Goal: Task Accomplishment & Management: Use online tool/utility

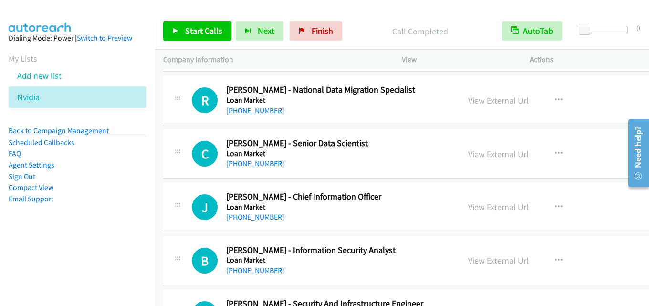
scroll to position [11427, 0]
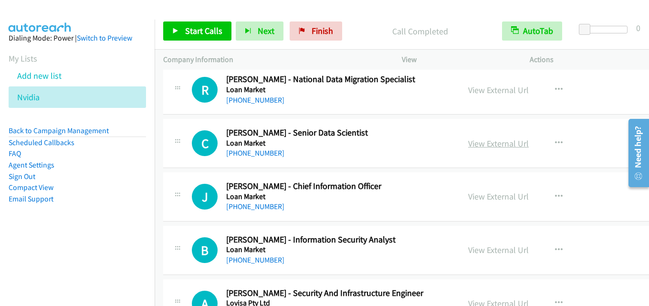
click at [482, 146] on link "View External Url" at bounding box center [498, 143] width 61 height 11
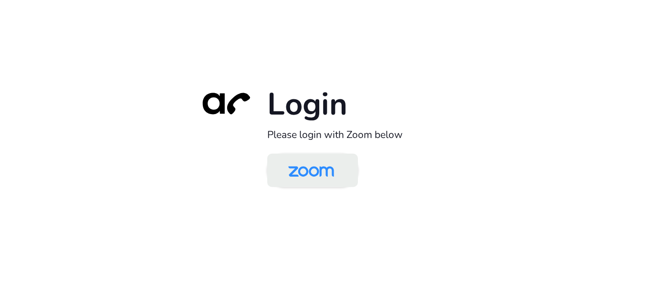
click at [285, 185] on img at bounding box center [311, 171] width 66 height 31
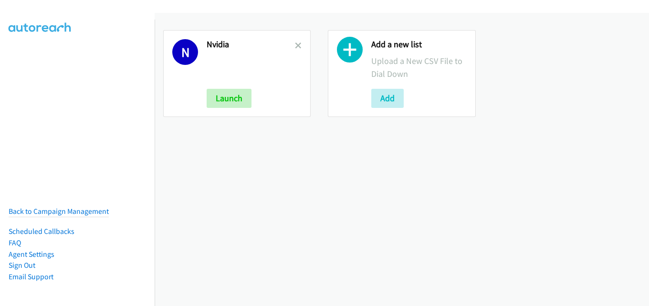
click at [295, 41] on link at bounding box center [298, 45] width 7 height 11
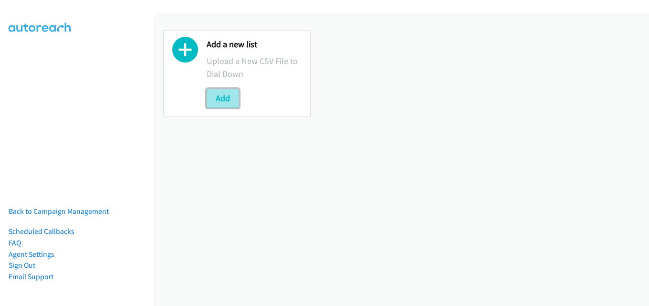
click at [221, 98] on button "Add" at bounding box center [223, 98] width 32 height 19
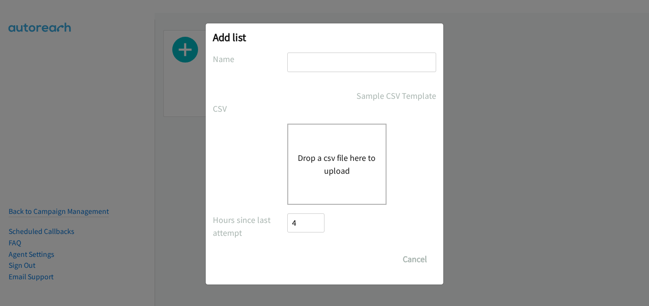
click at [346, 63] on input "text" at bounding box center [361, 63] width 149 height 20
type input "nvidia"
click at [333, 144] on div "Drop a csv file here to upload" at bounding box center [336, 164] width 99 height 81
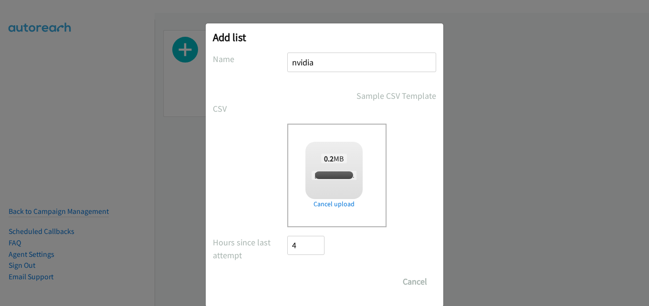
checkbox input "true"
click at [312, 277] on input "Save List" at bounding box center [312, 281] width 50 height 19
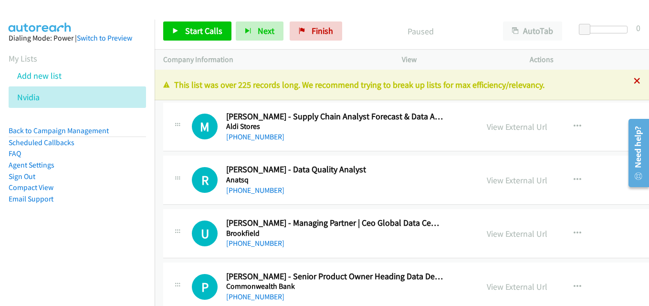
click at [634, 84] on icon at bounding box center [637, 81] width 7 height 7
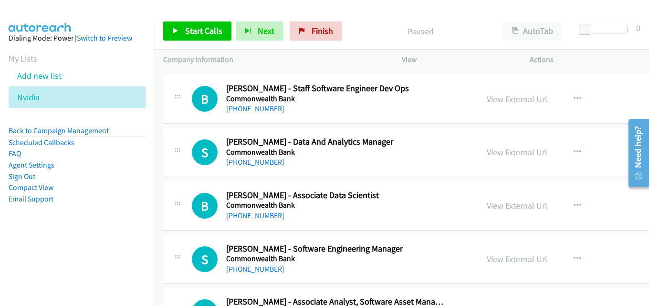
scroll to position [382, 0]
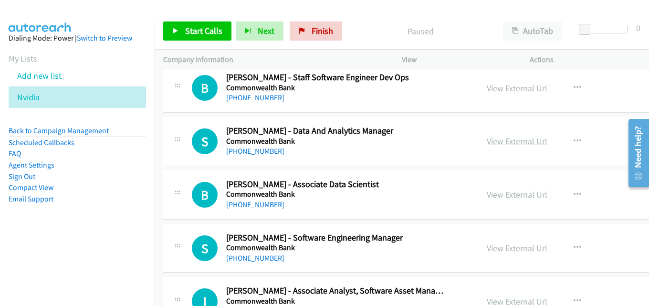
click at [505, 139] on link "View External Url" at bounding box center [517, 141] width 61 height 11
click at [497, 191] on link "View External Url" at bounding box center [517, 194] width 61 height 11
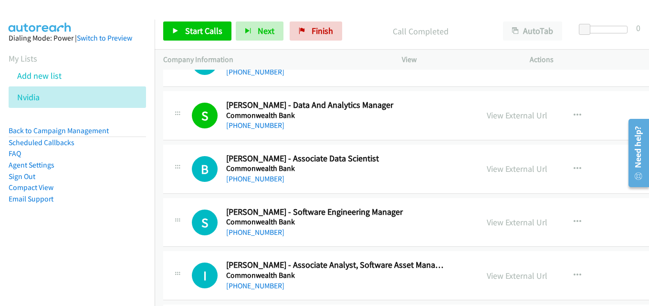
scroll to position [430, 0]
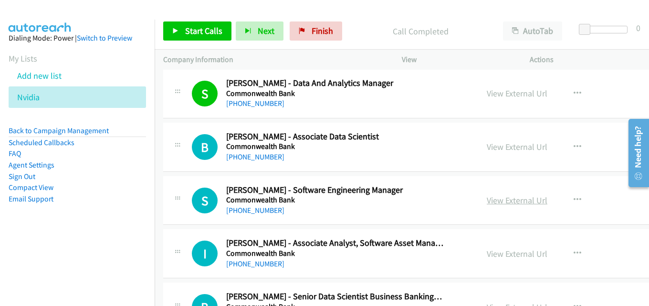
click at [495, 198] on link "View External Url" at bounding box center [517, 200] width 61 height 11
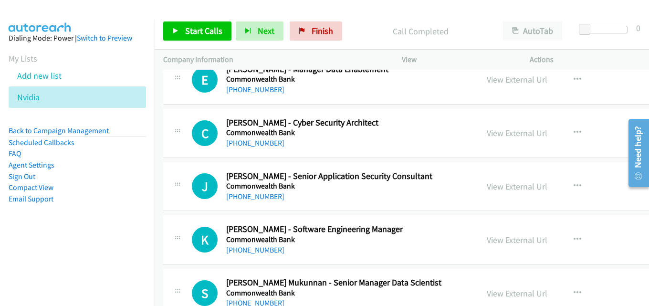
scroll to position [811, 0]
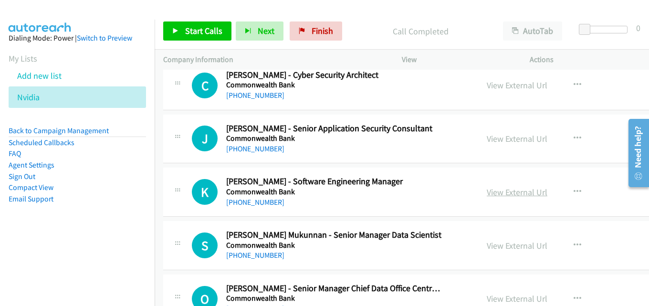
click at [493, 188] on link "View External Url" at bounding box center [517, 192] width 61 height 11
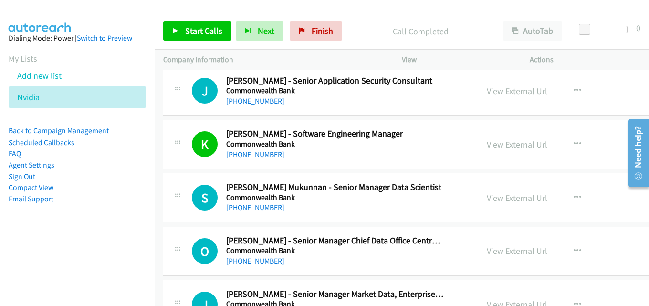
scroll to position [907, 0]
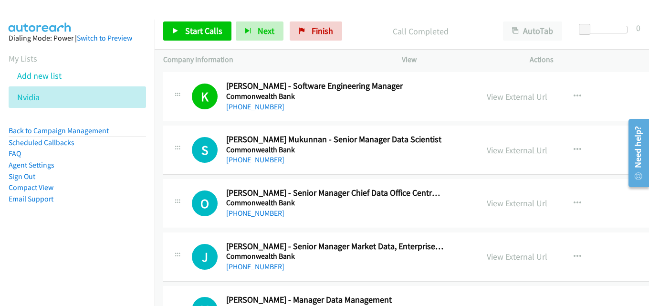
click at [495, 150] on link "View External Url" at bounding box center [517, 150] width 61 height 11
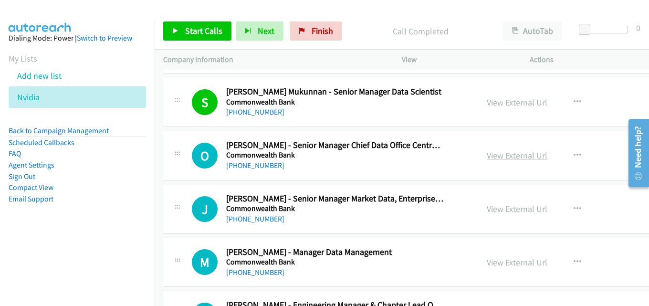
click at [487, 153] on link "View External Url" at bounding box center [517, 155] width 61 height 11
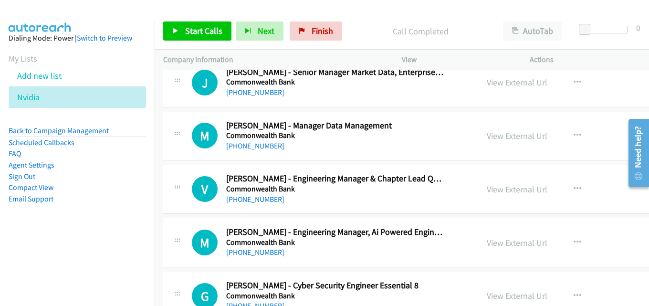
scroll to position [1098, 0]
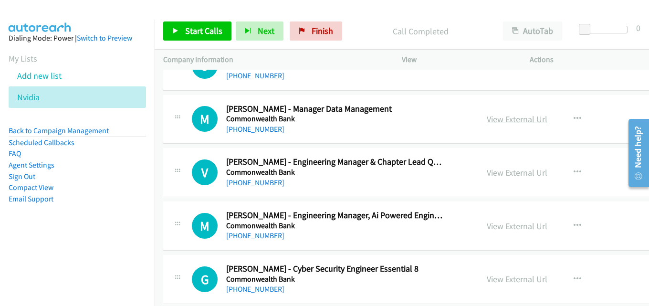
click at [487, 116] on link "View External Url" at bounding box center [517, 119] width 61 height 11
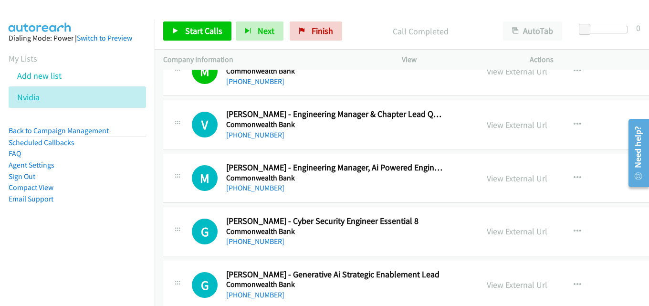
scroll to position [1193, 0]
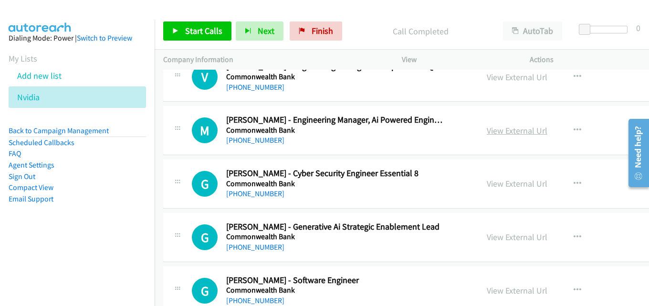
click at [491, 132] on link "View External Url" at bounding box center [517, 130] width 61 height 11
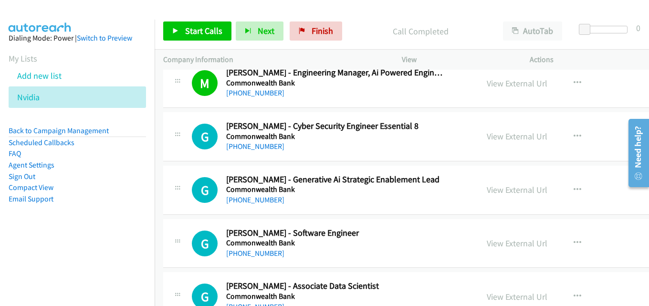
scroll to position [1241, 0]
click at [503, 184] on link "View External Url" at bounding box center [517, 189] width 61 height 11
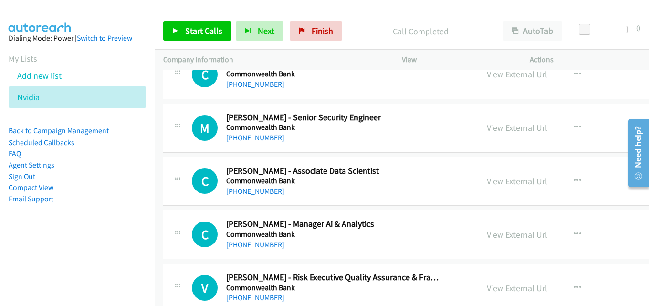
scroll to position [1671, 0]
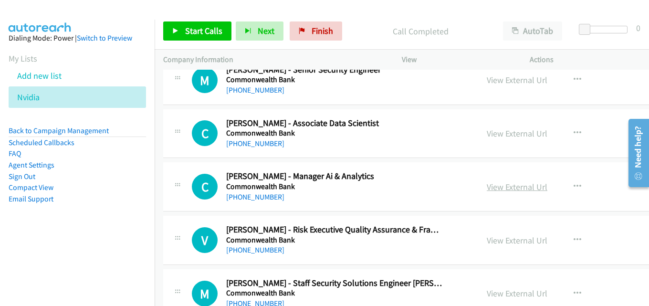
click at [491, 187] on link "View External Url" at bounding box center [517, 186] width 61 height 11
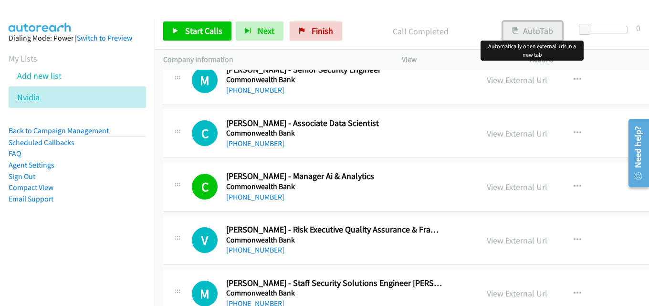
click at [515, 39] on button "AutoTab" at bounding box center [532, 30] width 59 height 19
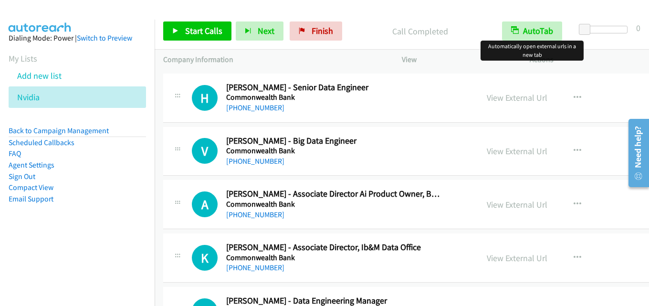
scroll to position [3675, 0]
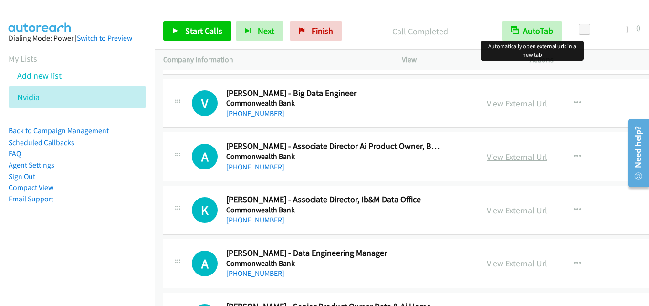
click at [499, 155] on link "View External Url" at bounding box center [517, 156] width 61 height 11
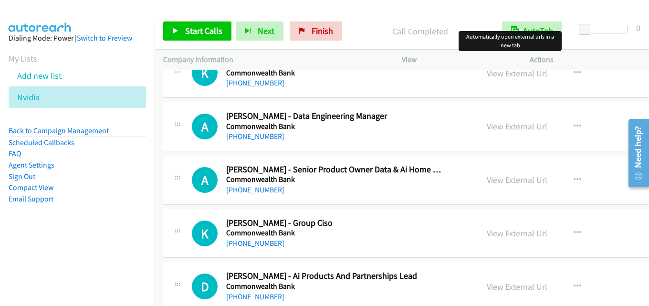
scroll to position [3818, 0]
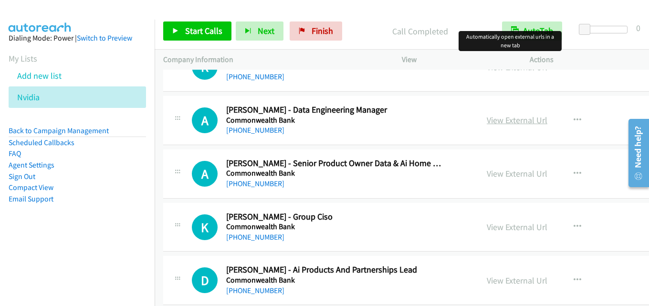
click at [491, 124] on link "View External Url" at bounding box center [517, 120] width 61 height 11
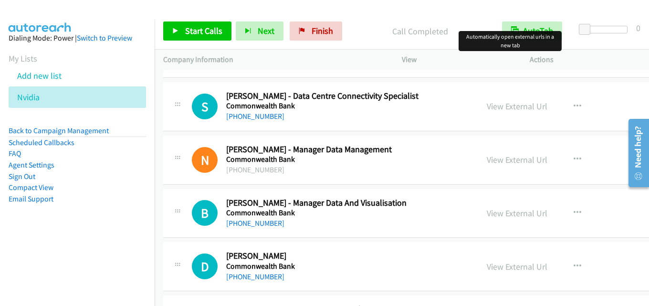
scroll to position [4200, 0]
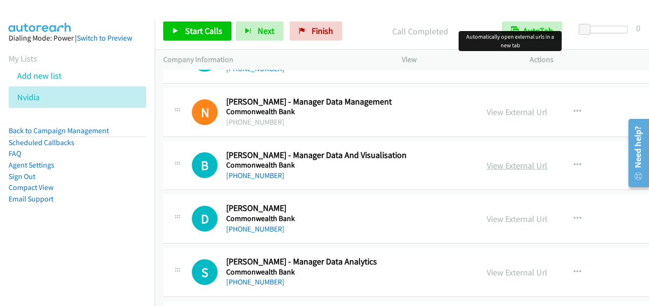
click at [495, 170] on link "View External Url" at bounding box center [517, 165] width 61 height 11
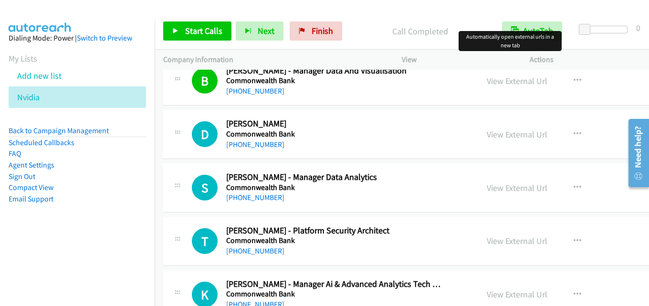
scroll to position [4296, 0]
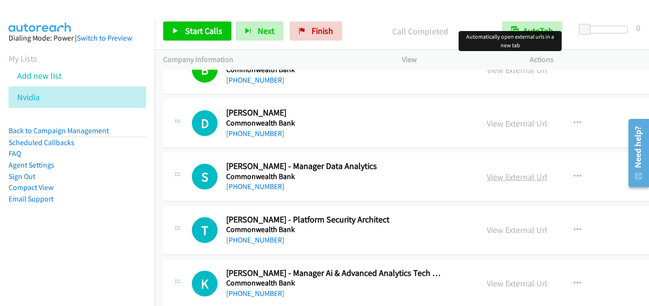
click at [510, 175] on link "View External Url" at bounding box center [517, 176] width 61 height 11
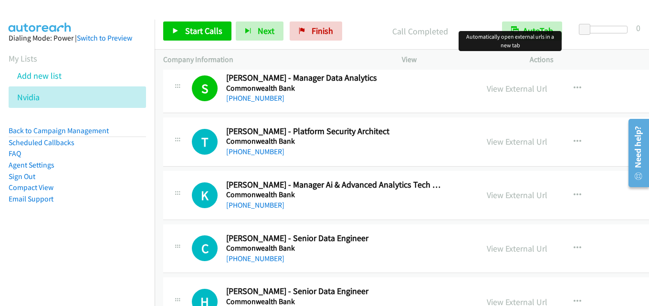
scroll to position [4391, 0]
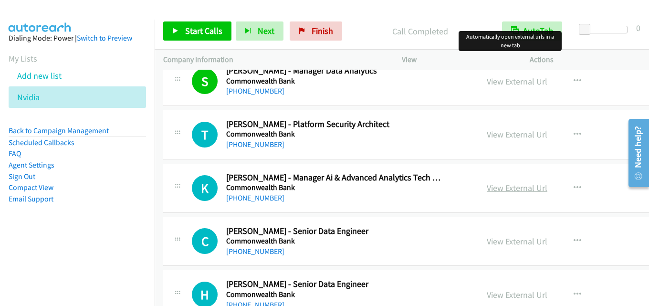
click at [492, 186] on link "View External Url" at bounding box center [517, 187] width 61 height 11
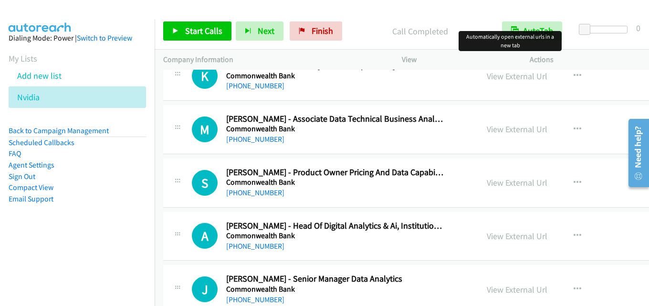
scroll to position [5298, 0]
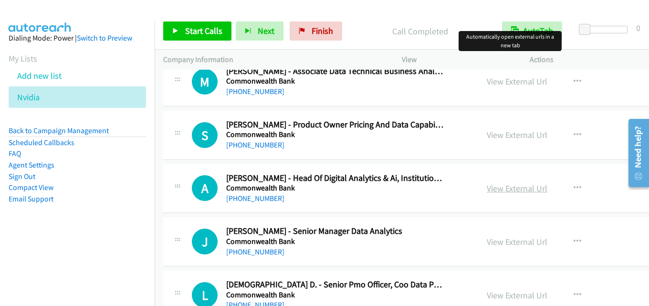
click at [487, 189] on link "View External Url" at bounding box center [517, 188] width 61 height 11
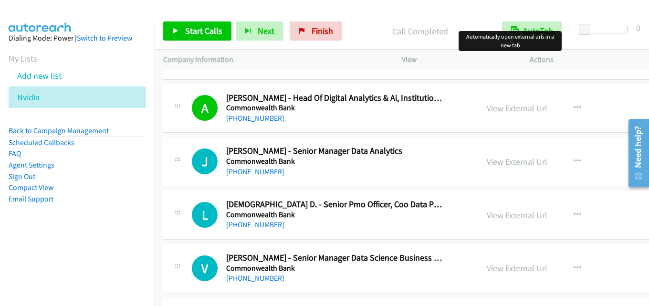
scroll to position [5393, 0]
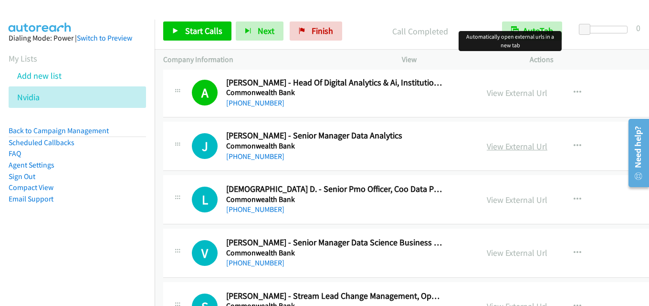
click at [492, 148] on link "View External Url" at bounding box center [517, 146] width 61 height 11
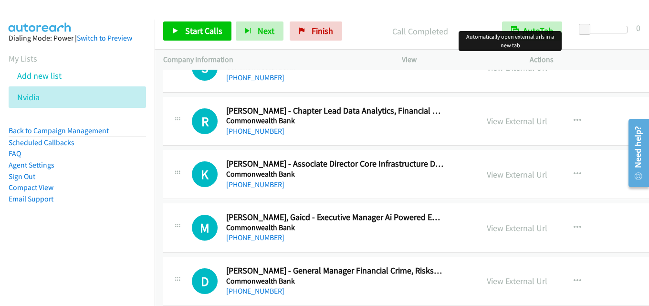
scroll to position [5680, 0]
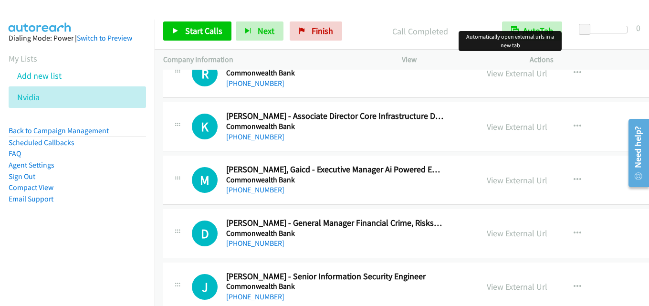
click at [506, 184] on link "View External Url" at bounding box center [517, 180] width 61 height 11
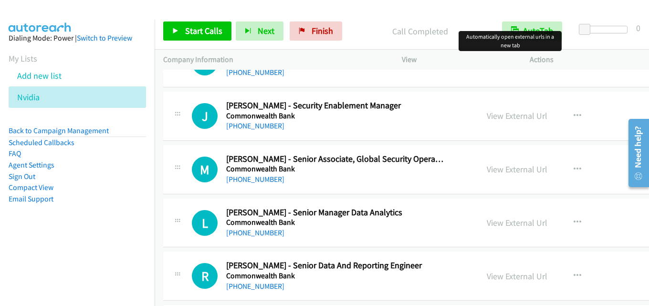
scroll to position [7255, 0]
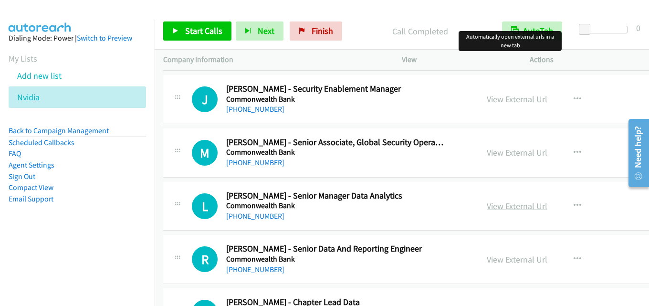
click at [496, 203] on link "View External Url" at bounding box center [517, 205] width 61 height 11
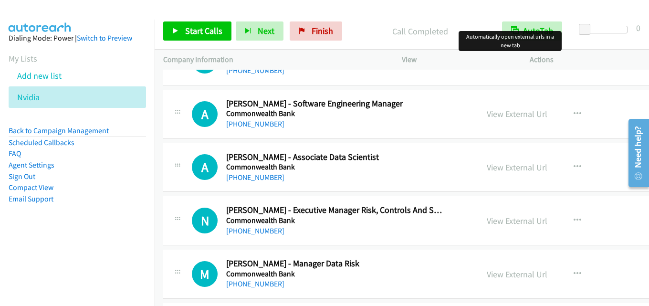
scroll to position [8687, 0]
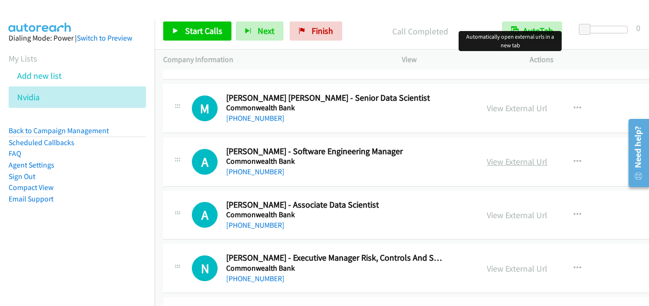
click at [491, 161] on link "View External Url" at bounding box center [517, 161] width 61 height 11
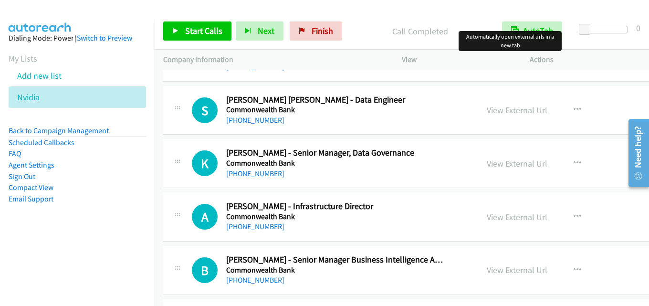
scroll to position [9069, 0]
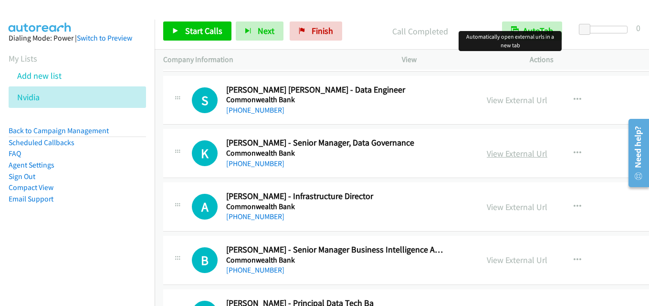
click at [487, 150] on link "View External Url" at bounding box center [517, 153] width 61 height 11
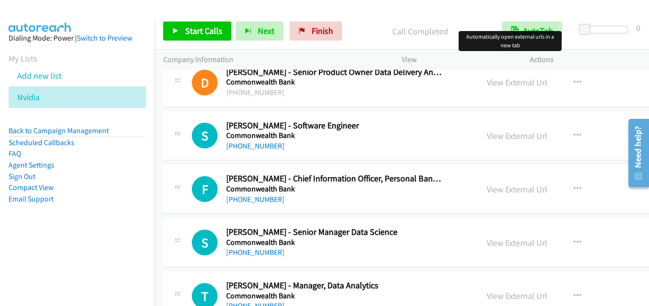
scroll to position [9641, 0]
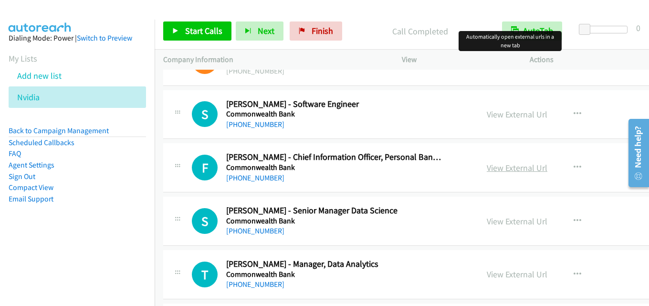
click at [488, 170] on link "View External Url" at bounding box center [517, 167] width 61 height 11
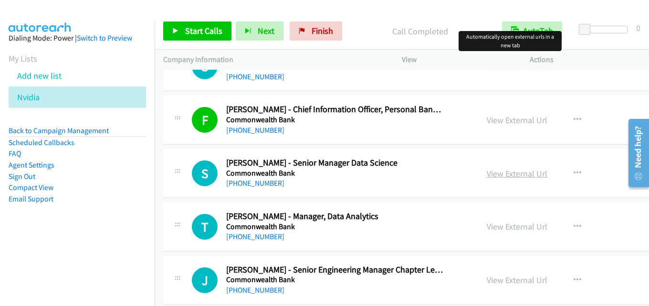
click at [501, 177] on link "View External Url" at bounding box center [517, 173] width 61 height 11
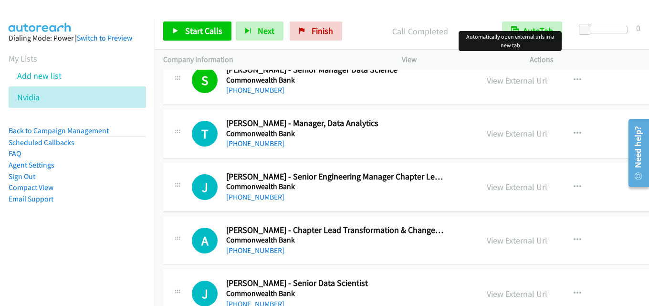
scroll to position [9785, 0]
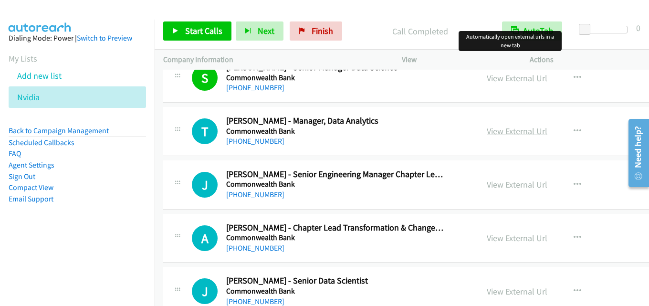
click at [513, 132] on link "View External Url" at bounding box center [517, 131] width 61 height 11
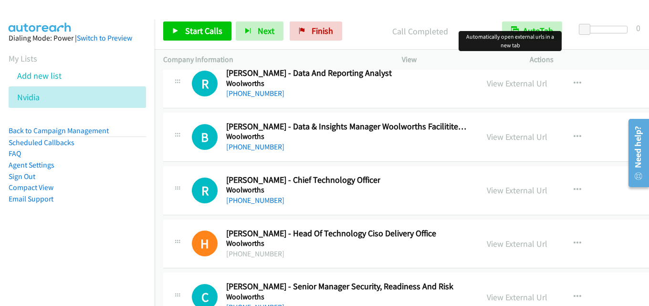
scroll to position [43400, 0]
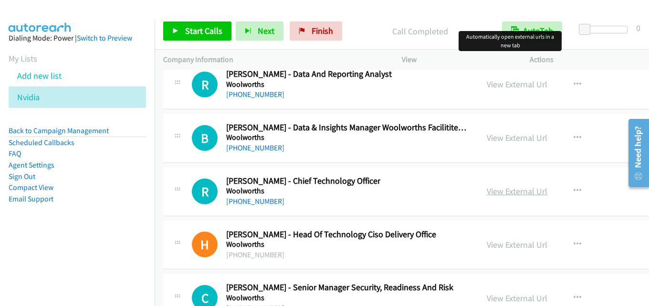
click at [500, 189] on link "View External Url" at bounding box center [517, 191] width 61 height 11
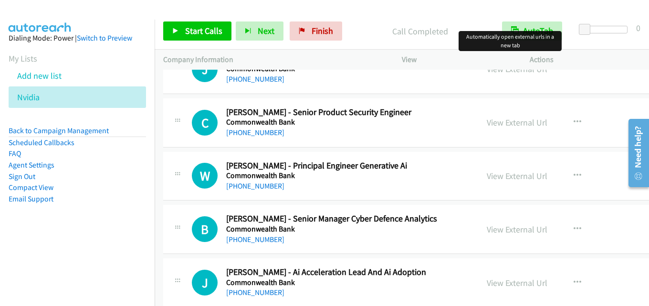
scroll to position [2530, 0]
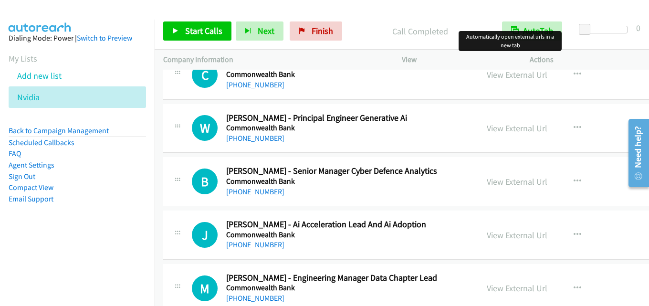
click at [503, 131] on link "View External Url" at bounding box center [517, 128] width 61 height 11
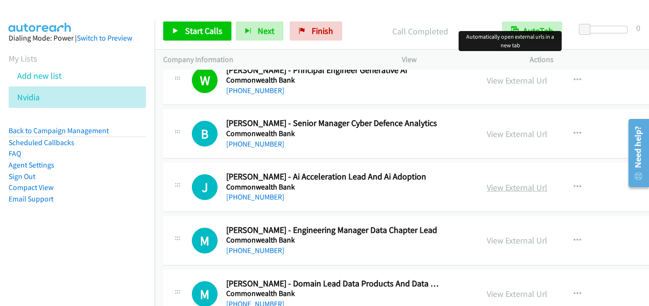
click at [489, 182] on link "View External Url" at bounding box center [517, 187] width 61 height 11
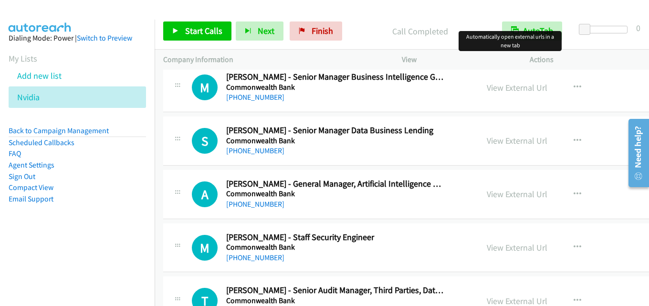
scroll to position [2959, 0]
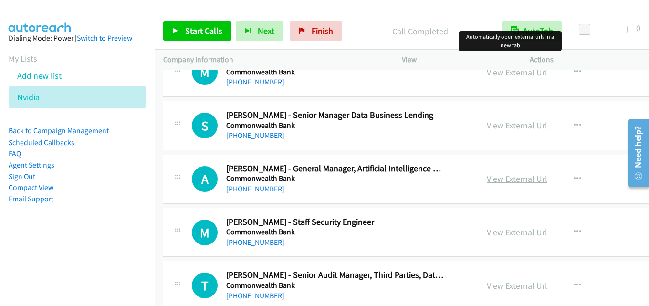
click at [497, 181] on link "View External Url" at bounding box center [517, 178] width 61 height 11
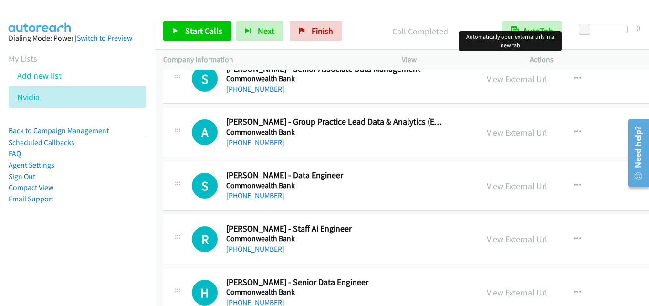
scroll to position [3484, 0]
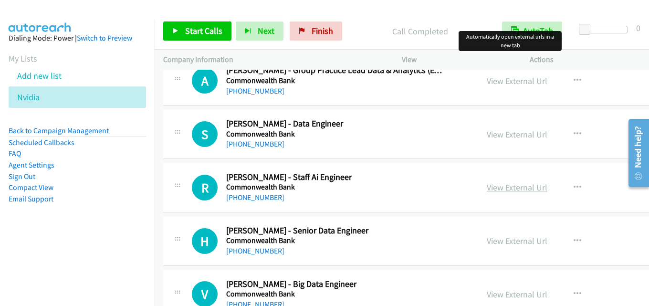
click at [502, 185] on link "View External Url" at bounding box center [517, 187] width 61 height 11
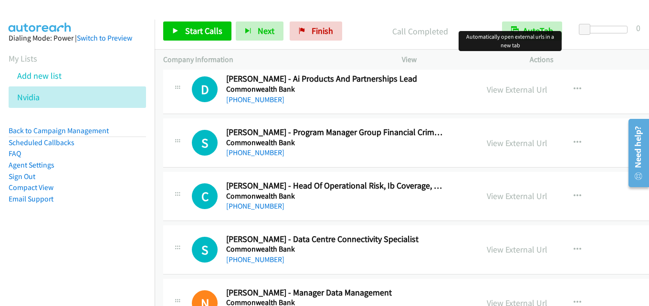
scroll to position [3962, 0]
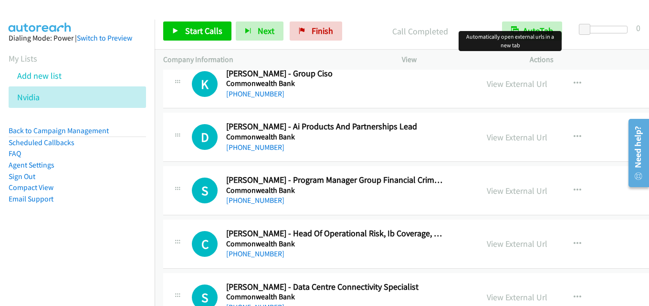
drag, startPoint x: 484, startPoint y: 135, endPoint x: 462, endPoint y: 132, distance: 22.7
click at [505, 138] on link "View External Url" at bounding box center [517, 137] width 61 height 11
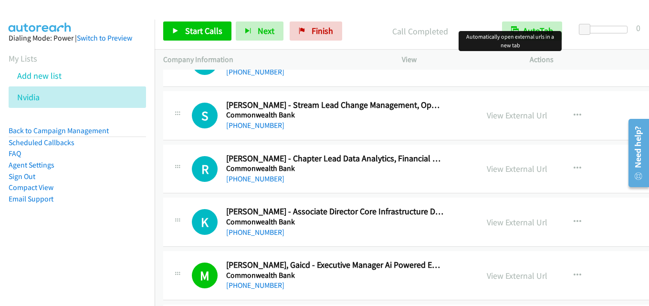
scroll to position [5632, 0]
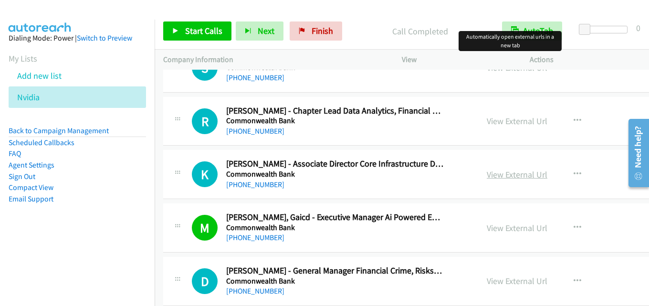
click at [490, 170] on link "View External Url" at bounding box center [517, 174] width 61 height 11
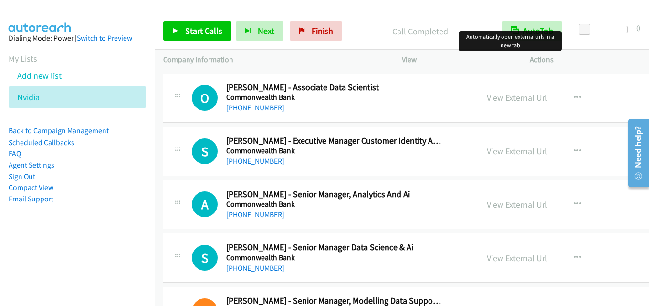
scroll to position [10453, 0]
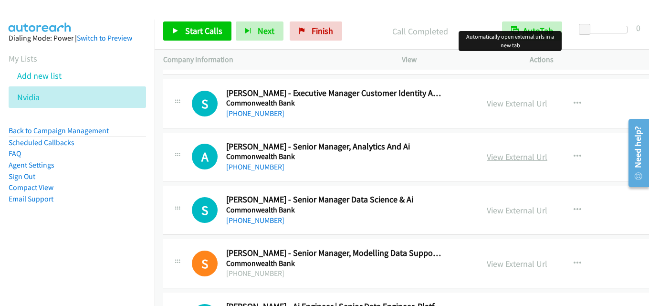
click at [514, 157] on link "View External Url" at bounding box center [517, 156] width 61 height 11
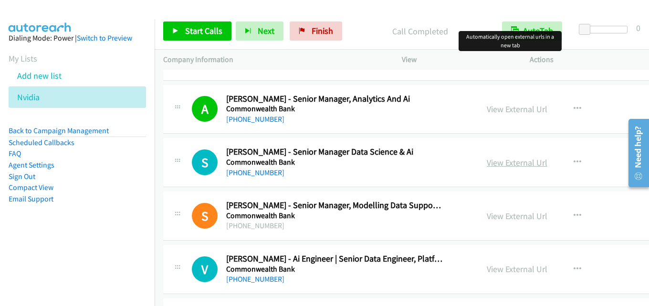
click at [488, 161] on link "View External Url" at bounding box center [517, 162] width 61 height 11
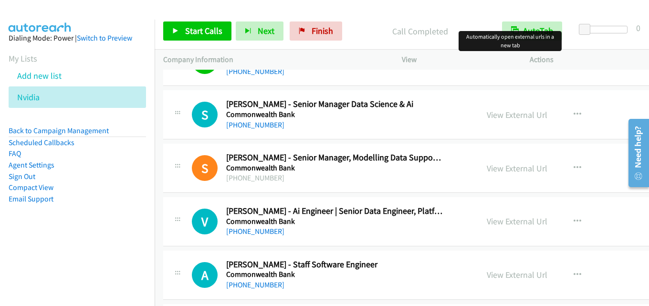
scroll to position [10596, 0]
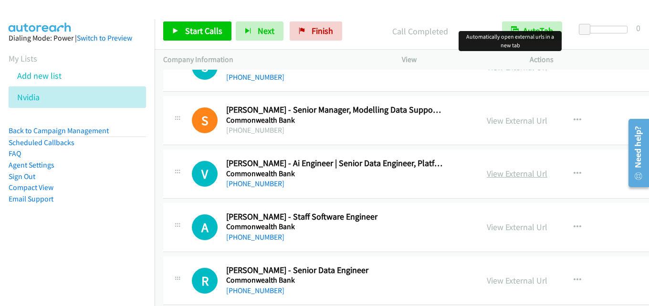
click at [508, 170] on link "View External Url" at bounding box center [517, 173] width 61 height 11
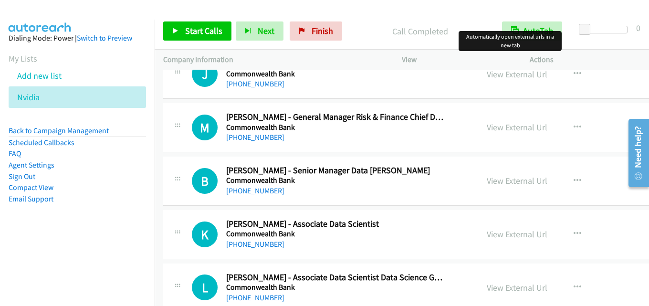
scroll to position [7255, 0]
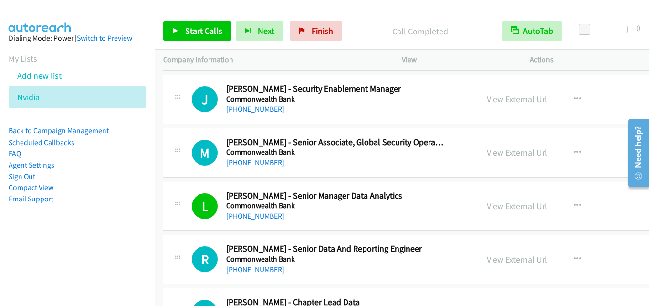
drag, startPoint x: 646, startPoint y: 116, endPoint x: 646, endPoint y: 124, distance: 7.7
click at [646, 115] on main "Need help? Resource Center AutoReach Help Help Get the help you need from our k…" at bounding box center [635, 115] width 28 height 0
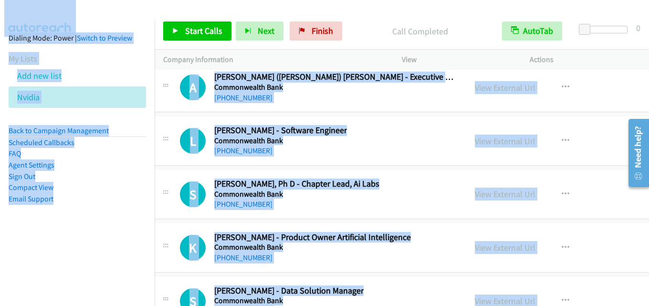
scroll to position [43591, 12]
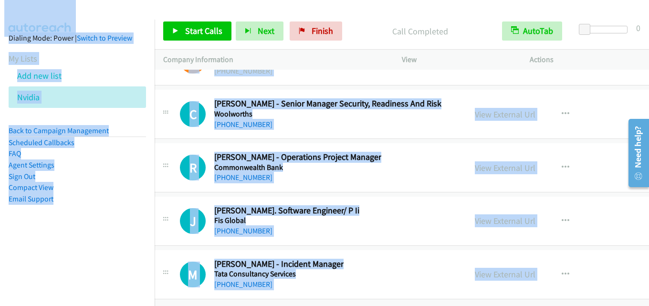
drag, startPoint x: 24, startPoint y: 1, endPoint x: 572, endPoint y: 237, distance: 597.0
click at [625, 45] on body "Start Calls Pause Next Finish Call Completed AutoTab AutoTab 0 Company Informat…" at bounding box center [324, 22] width 649 height 45
click at [562, 211] on button "button" at bounding box center [566, 220] width 26 height 19
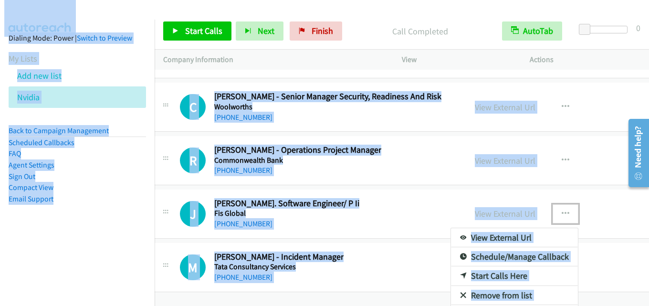
click at [610, 227] on div at bounding box center [324, 153] width 649 height 306
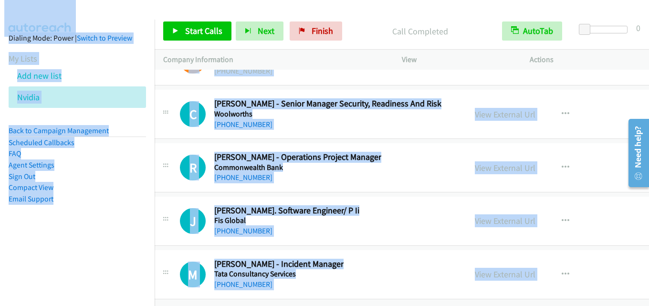
click at [384, 183] on div "R Callback Scheduled [PERSON_NAME] - Operations Project Manager Commonwealth Ba…" at bounding box center [319, 168] width 278 height 32
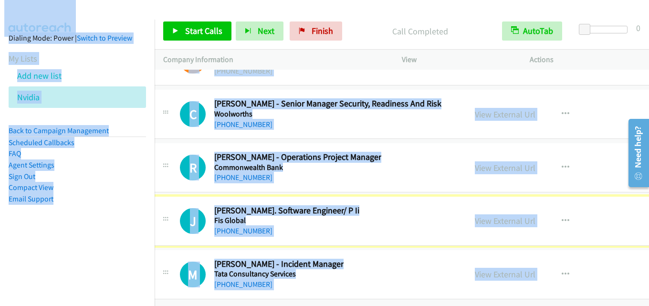
scroll to position [43555, 12]
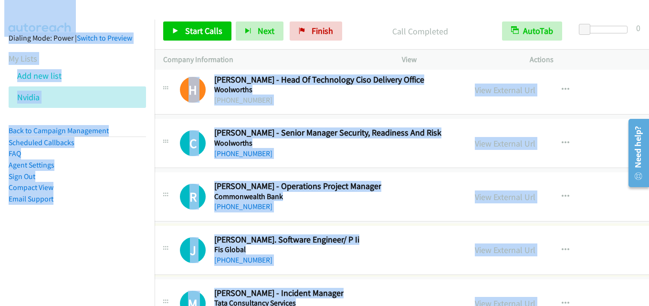
click at [378, 197] on div "R Callback Scheduled [PERSON_NAME] - Operations Project Manager Commonwealth Ba…" at bounding box center [319, 197] width 278 height 32
click at [228, 186] on h2 "[PERSON_NAME] - Operations Project Manager" at bounding box center [297, 186] width 167 height 11
click at [274, 198] on h5 "Commonwealth Bank" at bounding box center [297, 197] width 167 height 10
click at [369, 24] on div "Call Completed" at bounding box center [420, 30] width 147 height 19
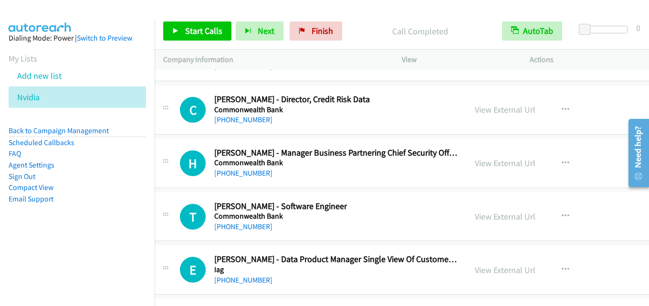
scroll to position [41359, 12]
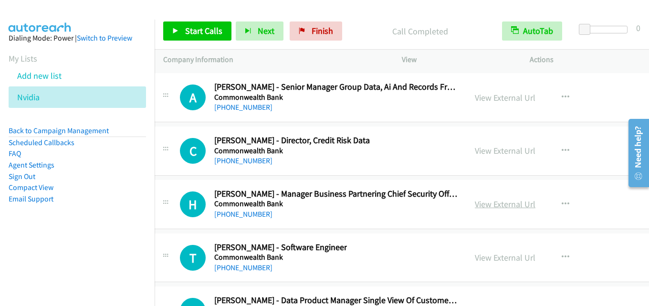
click at [498, 204] on link "View External Url" at bounding box center [505, 204] width 61 height 11
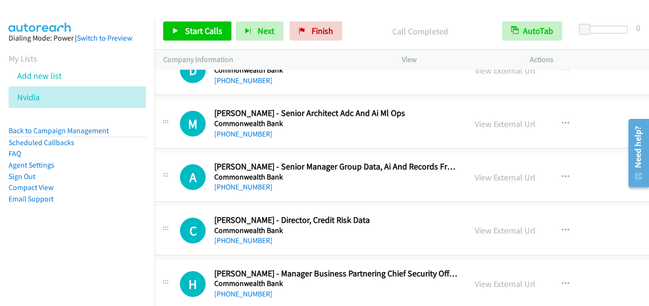
scroll to position [41216, 12]
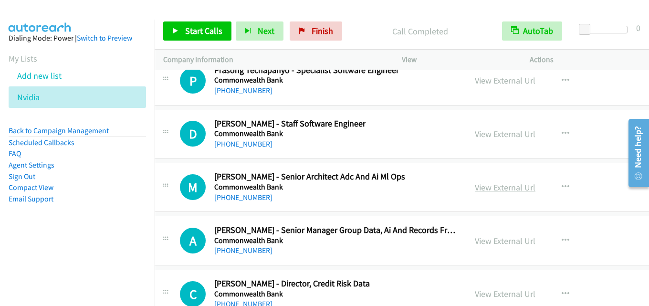
click at [476, 188] on link "View External Url" at bounding box center [505, 187] width 61 height 11
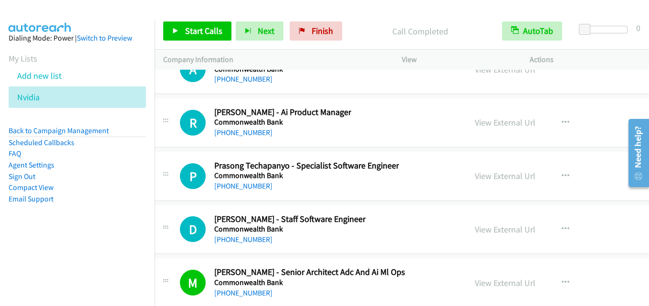
scroll to position [41073, 12]
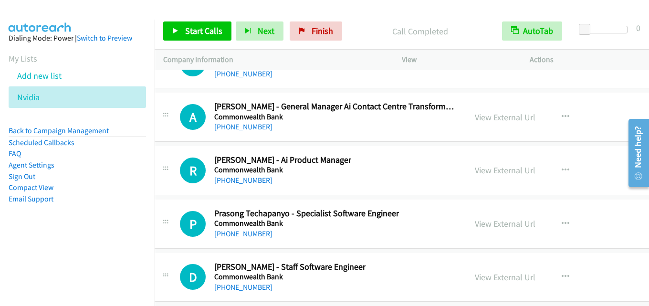
click at [486, 173] on link "View External Url" at bounding box center [505, 170] width 61 height 11
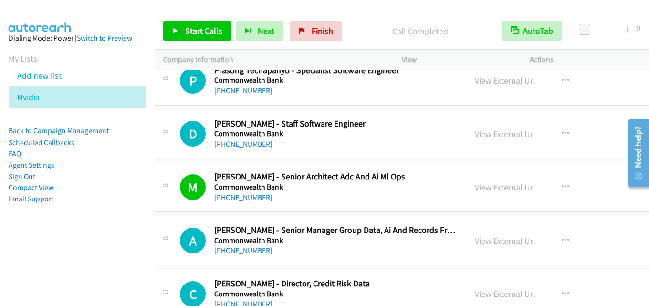
scroll to position [41264, 12]
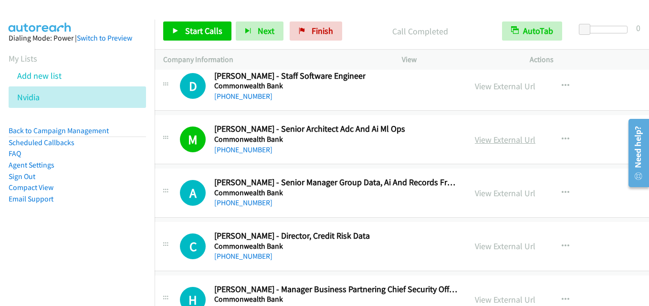
click at [507, 143] on link "View External Url" at bounding box center [505, 139] width 61 height 11
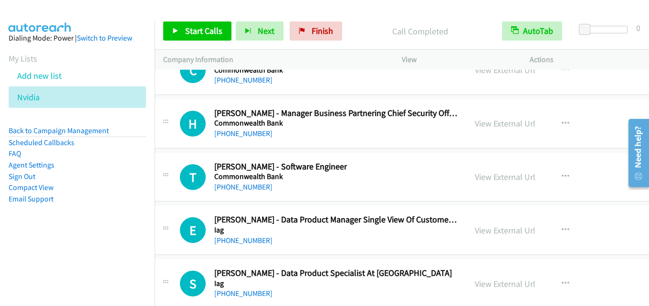
scroll to position [41454, 12]
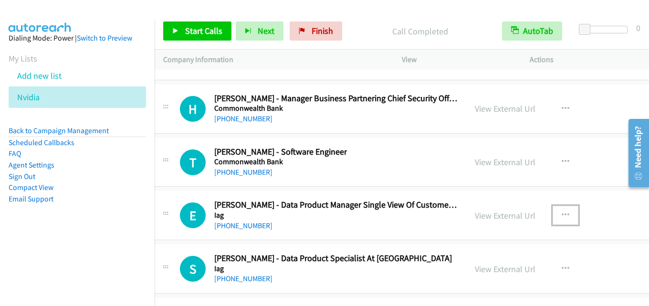
click at [562, 211] on icon "button" at bounding box center [566, 215] width 8 height 8
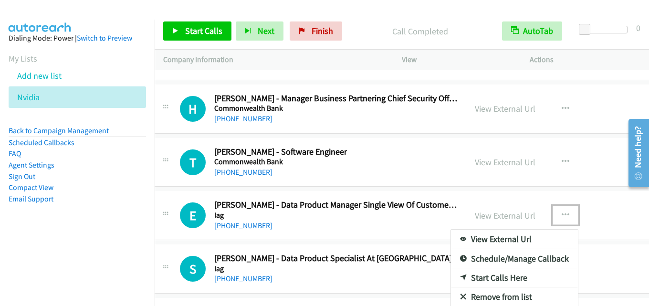
click at [494, 275] on link "Start Calls Here" at bounding box center [514, 277] width 127 height 19
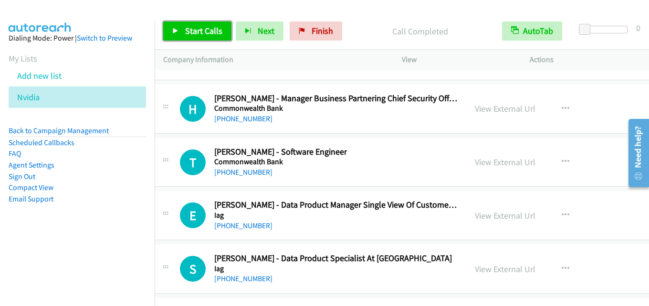
click at [196, 32] on span "Start Calls" at bounding box center [203, 30] width 37 height 11
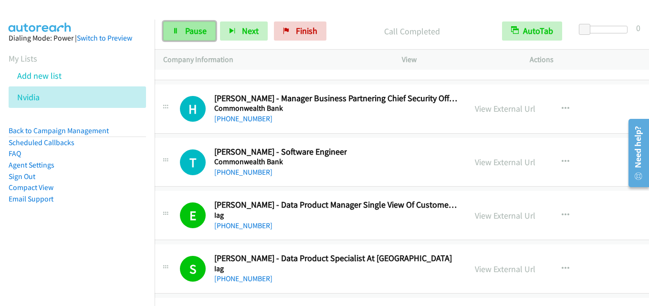
click at [189, 32] on span "Pause" at bounding box center [195, 30] width 21 height 11
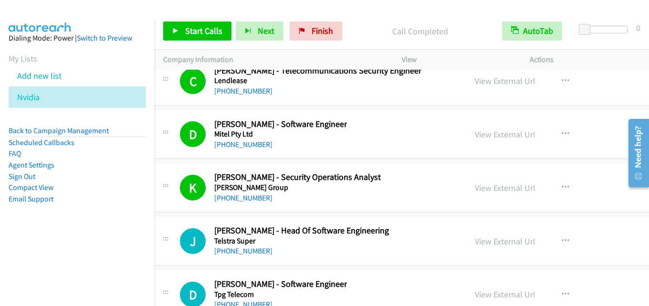
scroll to position [42111, 12]
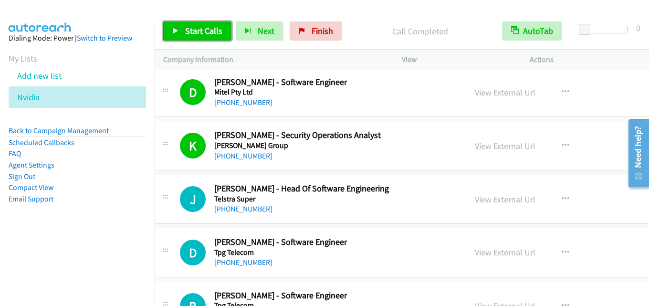
click at [193, 25] on link "Start Calls" at bounding box center [197, 30] width 68 height 19
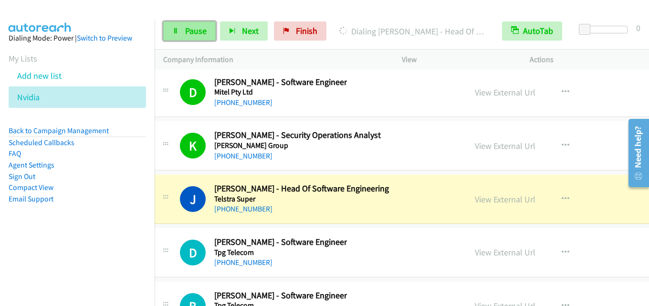
click at [186, 38] on link "Pause" at bounding box center [189, 30] width 53 height 19
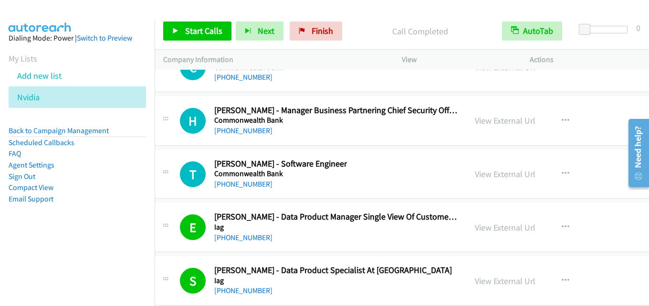
scroll to position [41443, 12]
click at [509, 175] on link "View External Url" at bounding box center [505, 173] width 61 height 11
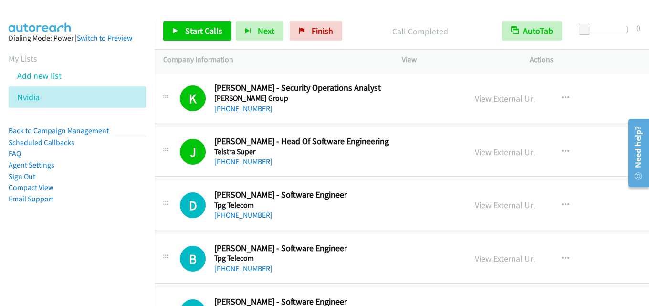
scroll to position [42159, 12]
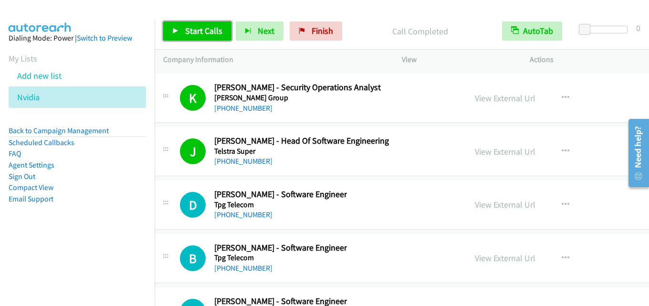
click at [201, 29] on span "Start Calls" at bounding box center [203, 30] width 37 height 11
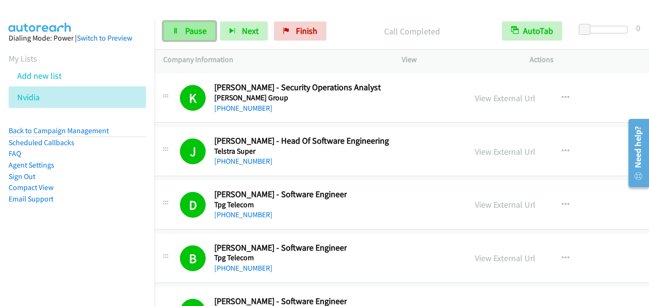
click at [188, 32] on span "Pause" at bounding box center [195, 30] width 21 height 11
